Goal: Transaction & Acquisition: Purchase product/service

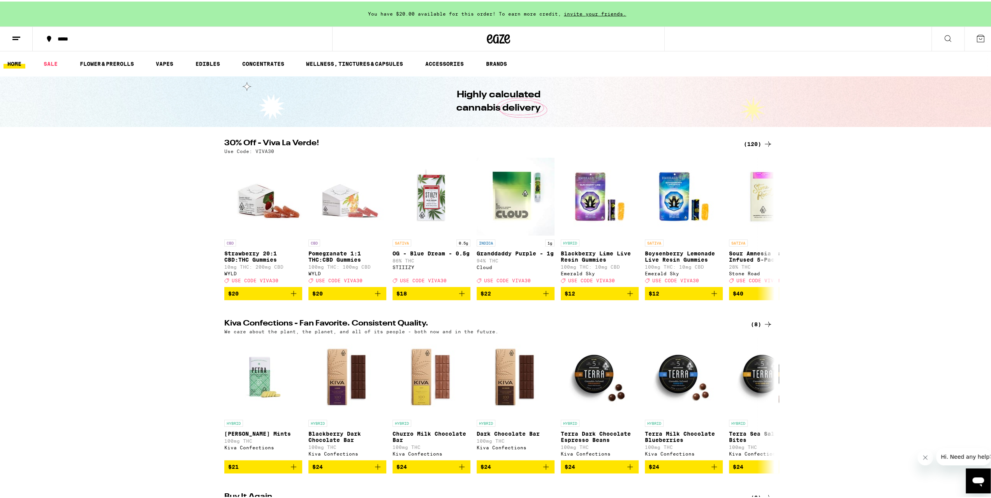
click at [975, 38] on icon at bounding box center [979, 36] width 9 height 9
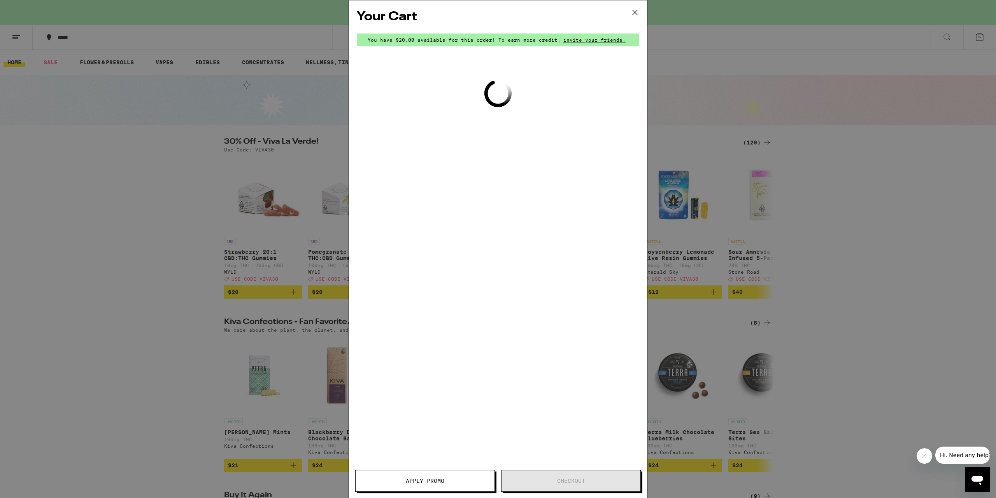
click at [636, 14] on icon at bounding box center [635, 13] width 12 height 12
click at [635, 12] on icon at bounding box center [635, 13] width 12 height 12
